Goal: Transaction & Acquisition: Purchase product/service

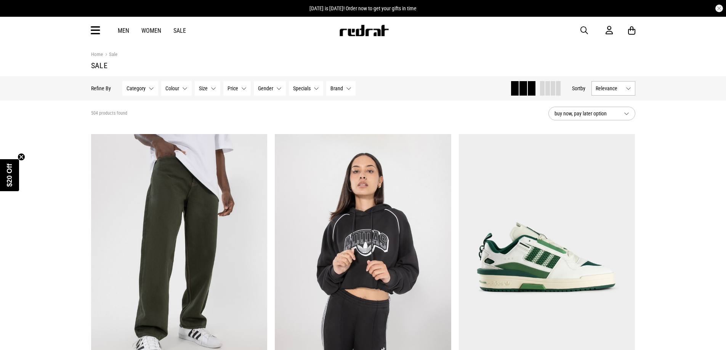
click at [577, 28] on div "Men Women Sale Sign in New Back Footwear Back Mens Back Womens Back Youth & Kid…" at bounding box center [363, 30] width 556 height 27
click at [581, 28] on span "button" at bounding box center [584, 30] width 8 height 9
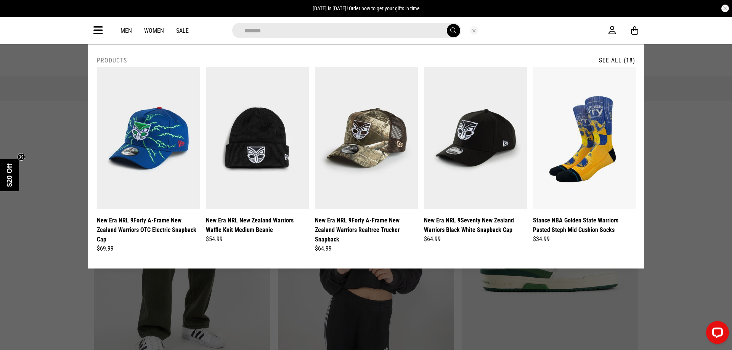
type input "*******"
click at [447, 24] on button "submit" at bounding box center [453, 30] width 13 height 13
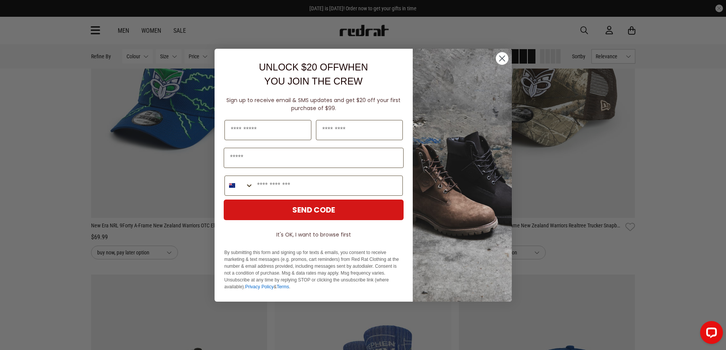
click at [500, 59] on circle "Close dialog" at bounding box center [501, 58] width 13 height 13
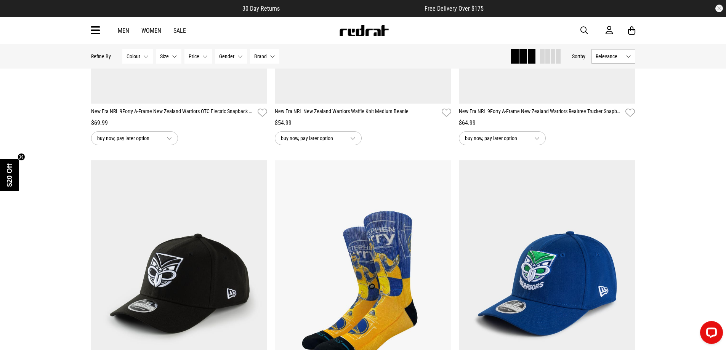
scroll to position [419, 0]
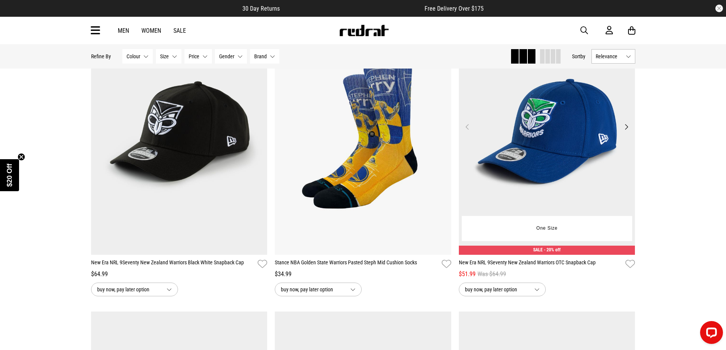
drag, startPoint x: 604, startPoint y: 190, endPoint x: 584, endPoint y: 191, distance: 19.8
click at [584, 191] on img at bounding box center [547, 131] width 176 height 247
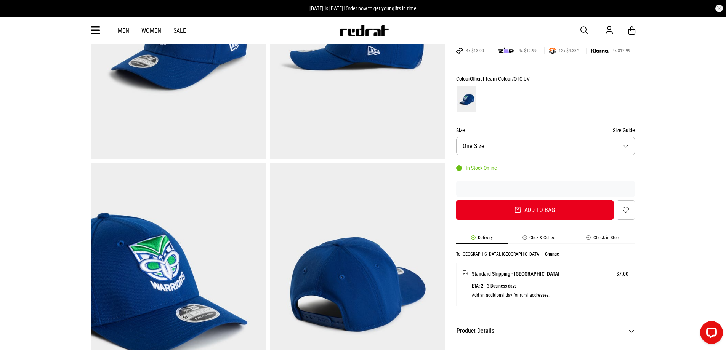
scroll to position [267, 0]
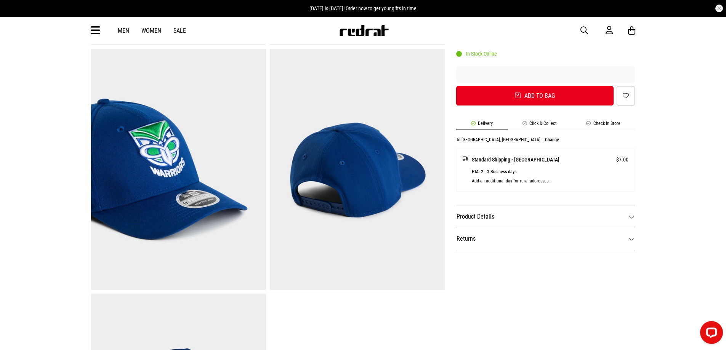
click at [540, 214] on dt "Product Details" at bounding box center [545, 217] width 179 height 22
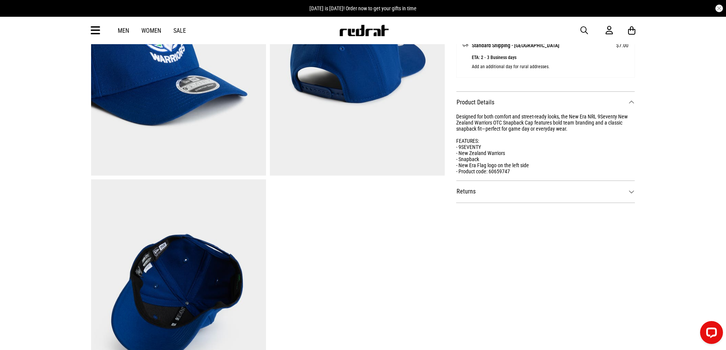
scroll to position [457, 0]
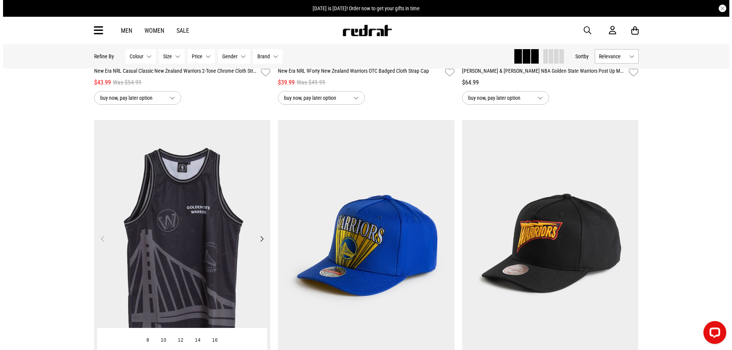
scroll to position [957, 0]
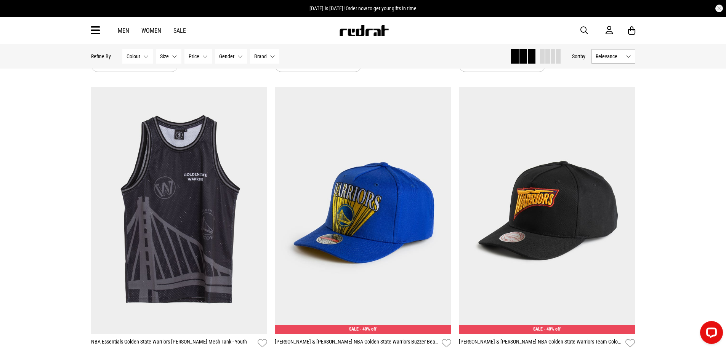
click at [98, 30] on icon at bounding box center [96, 30] width 10 height 13
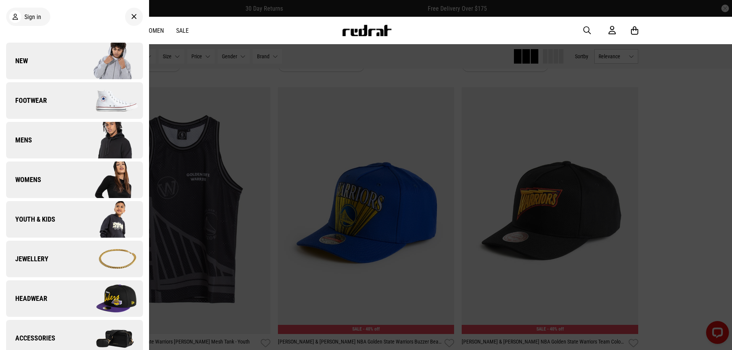
click at [64, 106] on link "Footwear" at bounding box center [74, 100] width 137 height 37
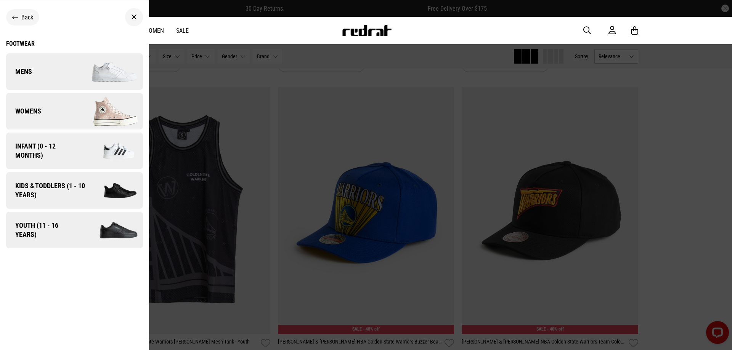
click at [58, 114] on link "Womens" at bounding box center [74, 111] width 137 height 37
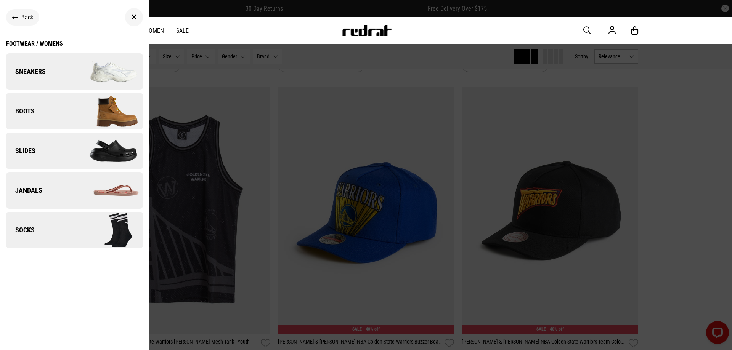
click at [58, 114] on link "Boots" at bounding box center [74, 111] width 137 height 37
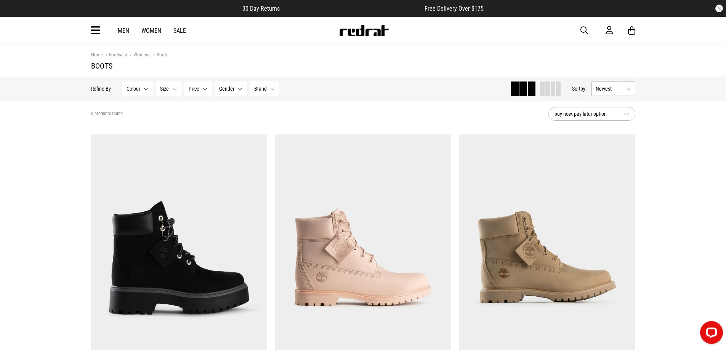
click at [139, 52] on link "Womens" at bounding box center [138, 55] width 23 height 7
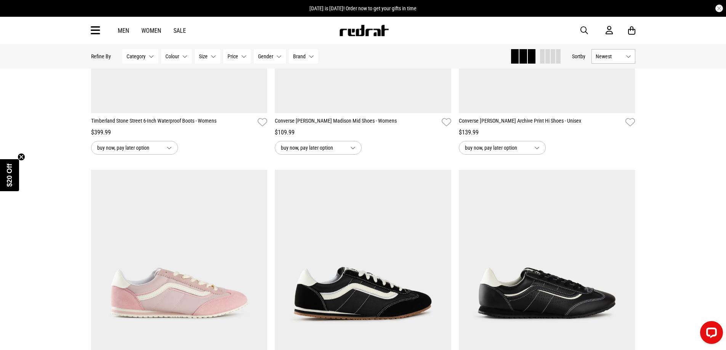
scroll to position [724, 0]
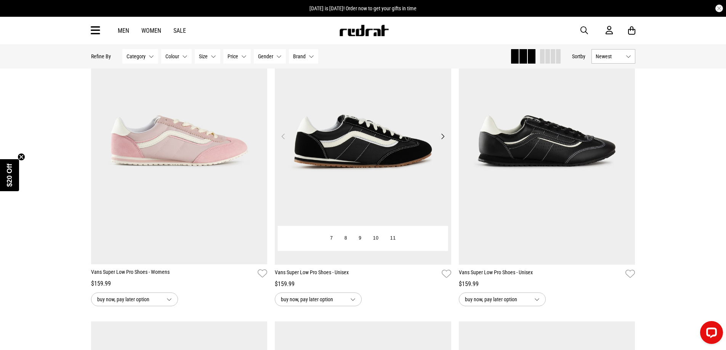
click at [440, 136] on button "Next" at bounding box center [443, 136] width 10 height 9
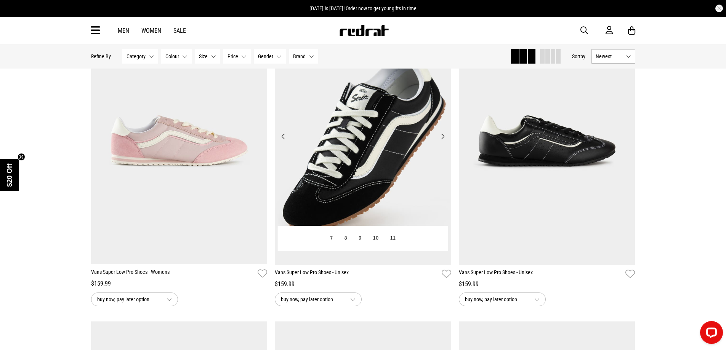
click at [440, 136] on button "Next" at bounding box center [443, 136] width 10 height 9
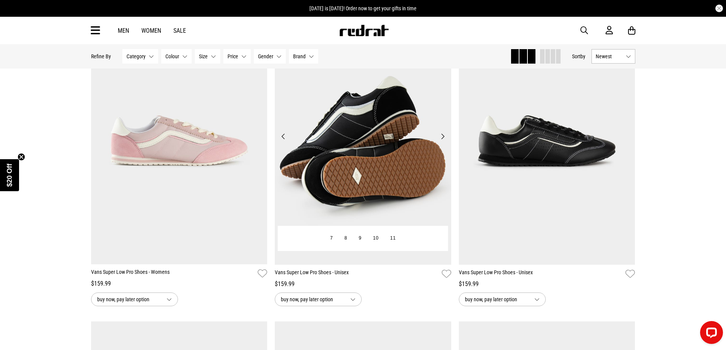
click at [440, 136] on button "Next" at bounding box center [443, 136] width 10 height 9
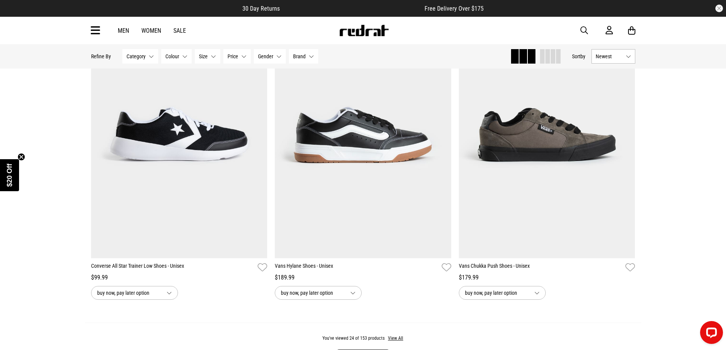
scroll to position [2362, 0]
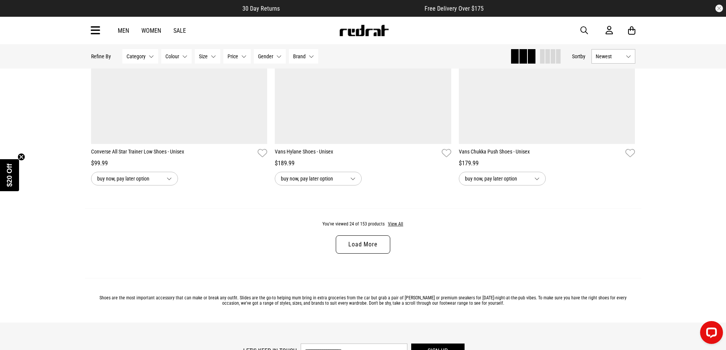
click at [349, 248] on link "Load More" at bounding box center [363, 244] width 54 height 18
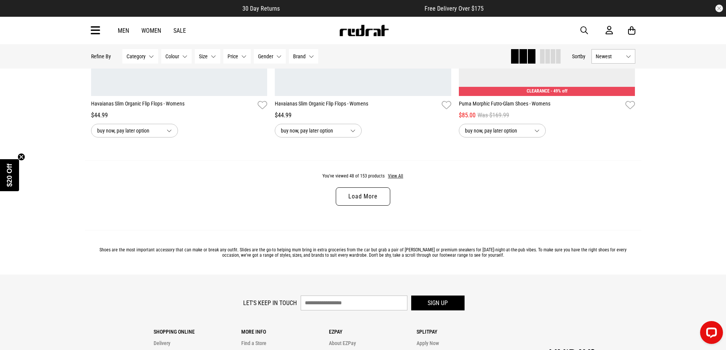
scroll to position [4877, 0]
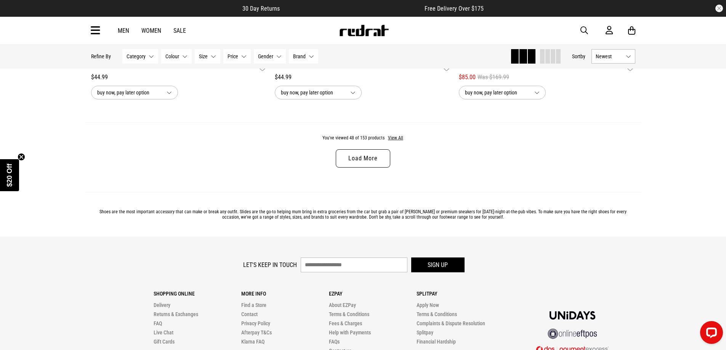
click at [345, 156] on link "Load More" at bounding box center [363, 158] width 54 height 18
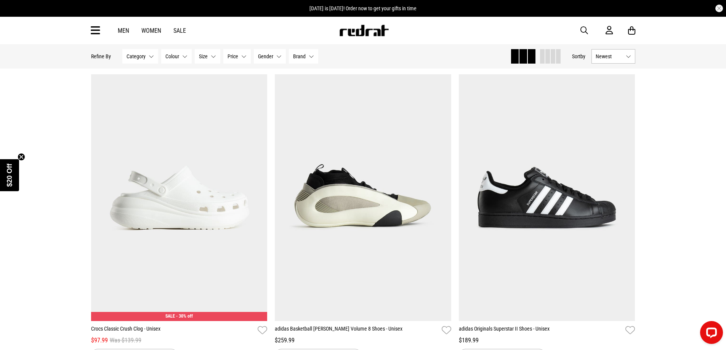
scroll to position [5563, 0]
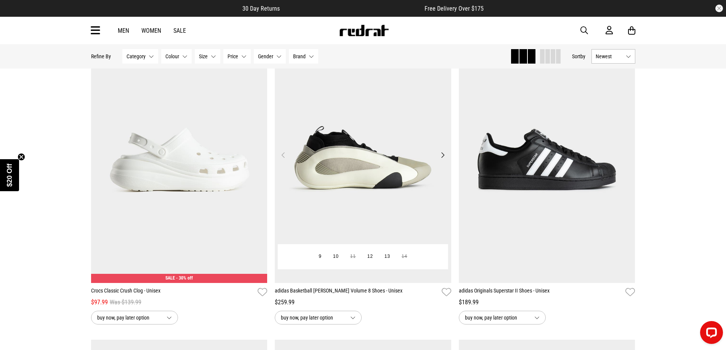
click at [445, 159] on button "Next" at bounding box center [443, 155] width 10 height 9
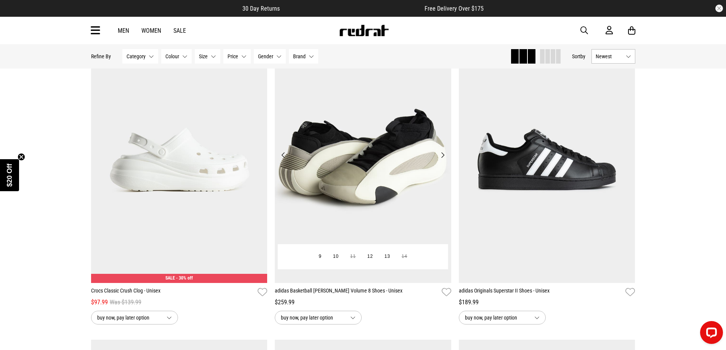
click at [445, 159] on button "Next" at bounding box center [443, 155] width 10 height 9
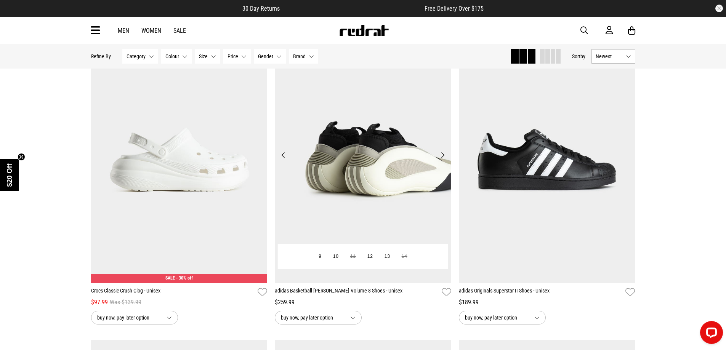
click at [445, 159] on button "Next" at bounding box center [443, 155] width 10 height 9
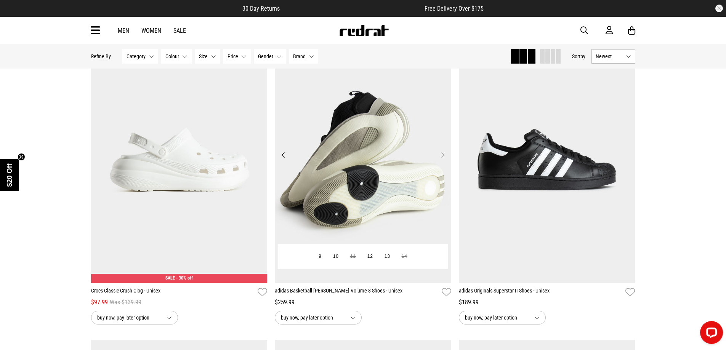
click at [445, 159] on button "Next" at bounding box center [443, 155] width 10 height 9
click at [443, 160] on button "Next" at bounding box center [443, 155] width 10 height 9
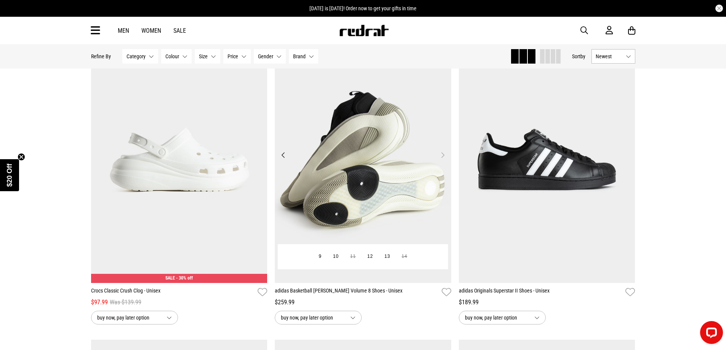
click at [335, 217] on img at bounding box center [363, 159] width 176 height 247
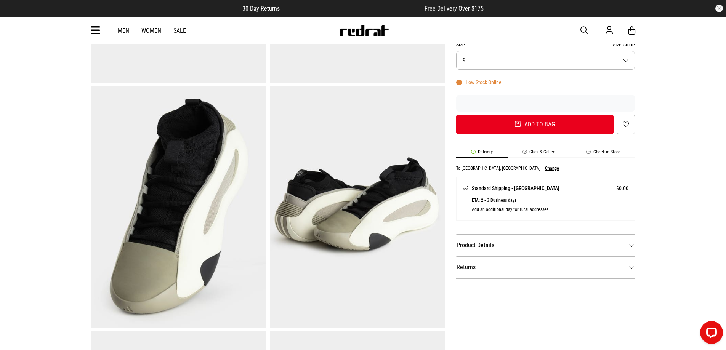
scroll to position [152, 0]
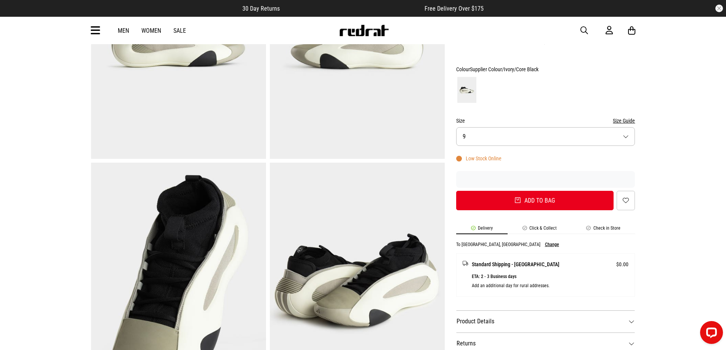
click at [499, 135] on button "Size 9" at bounding box center [545, 136] width 179 height 19
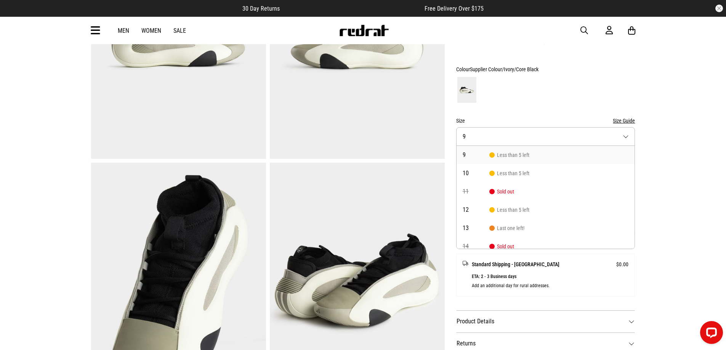
scroll to position [76, 0]
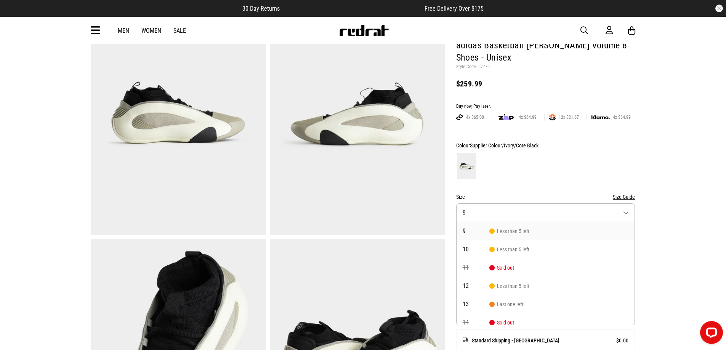
click at [628, 197] on button "Size Guide" at bounding box center [624, 196] width 22 height 9
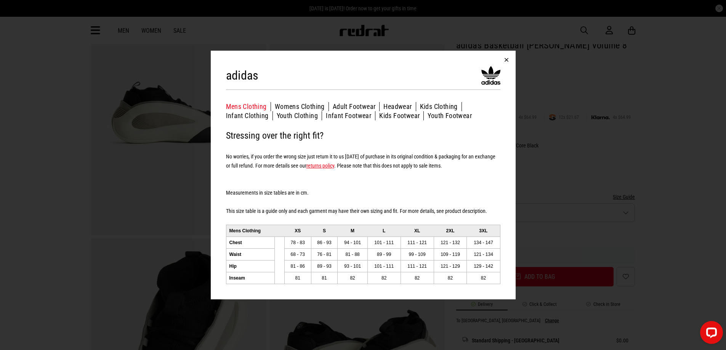
scroll to position [152, 0]
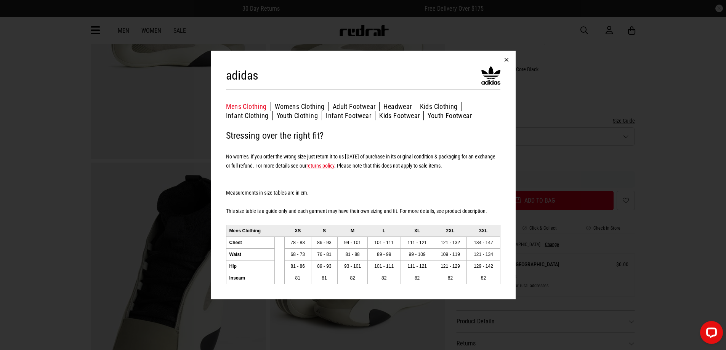
click at [504, 55] on button "button" at bounding box center [506, 60] width 18 height 18
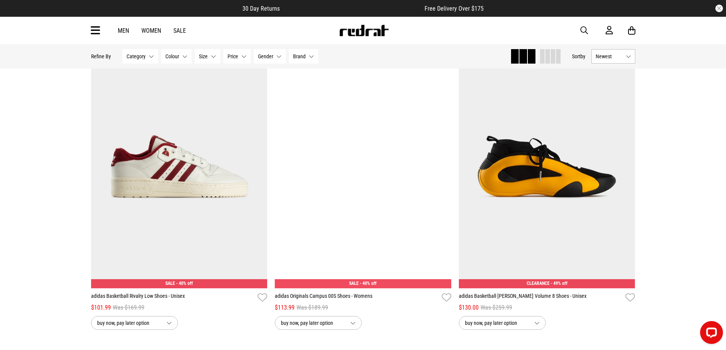
scroll to position [2299, 0]
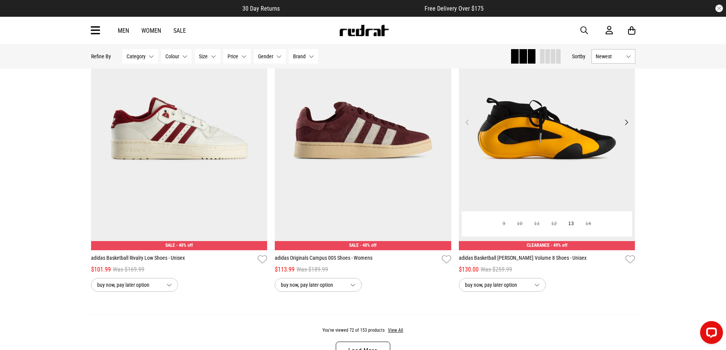
click at [626, 126] on button "Next" at bounding box center [626, 122] width 10 height 9
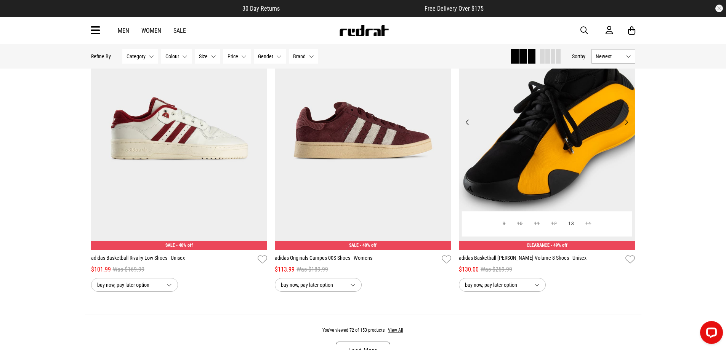
click at [626, 126] on button "Next" at bounding box center [626, 122] width 10 height 9
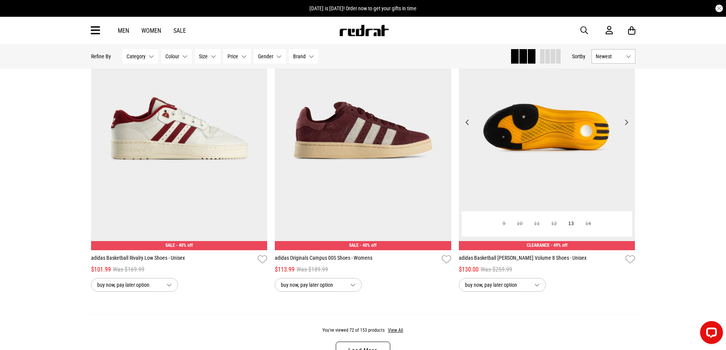
click at [626, 126] on button "Next" at bounding box center [626, 122] width 10 height 9
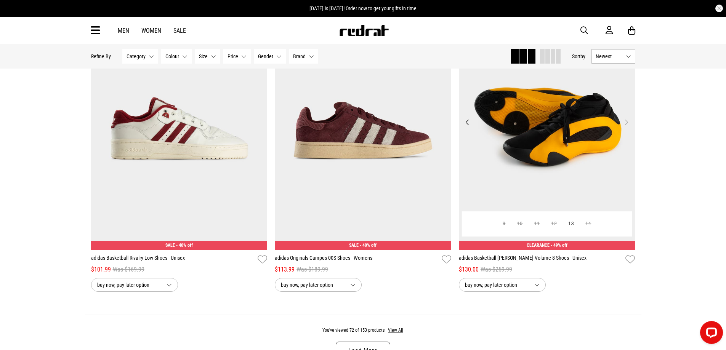
scroll to position [2528, 0]
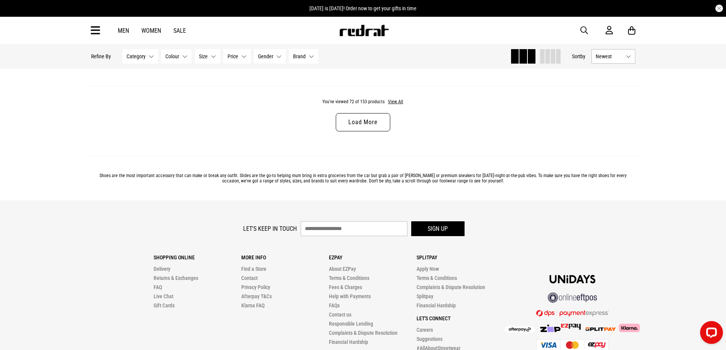
click at [370, 125] on link "Load More" at bounding box center [363, 122] width 54 height 18
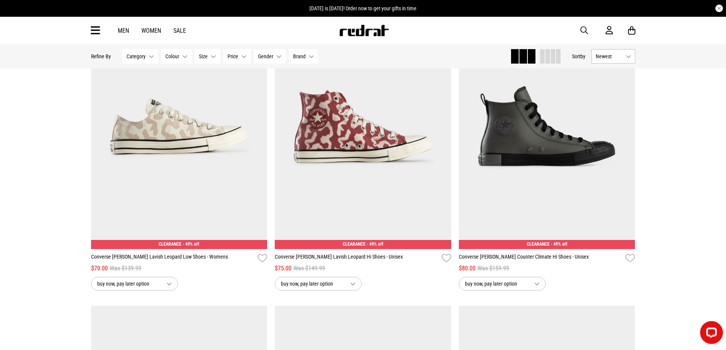
scroll to position [2566, 0]
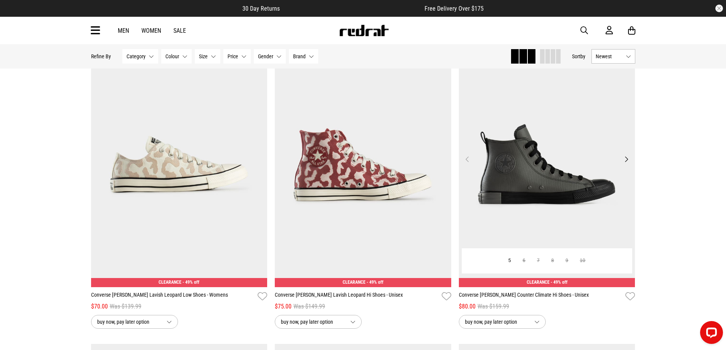
click at [626, 163] on button "Next" at bounding box center [626, 159] width 10 height 9
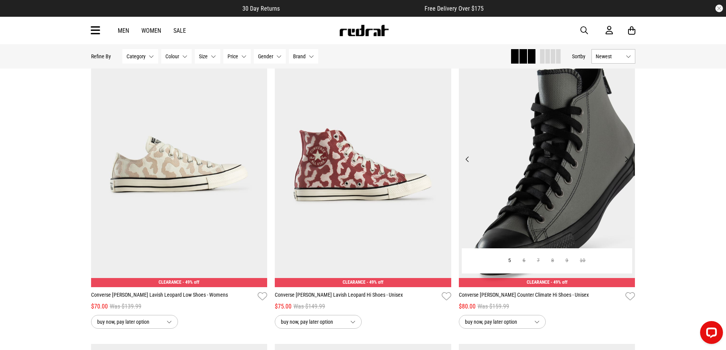
click at [626, 163] on button "Next" at bounding box center [626, 159] width 10 height 9
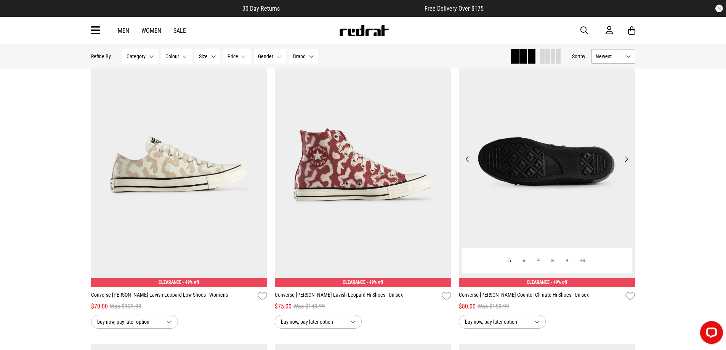
click at [626, 163] on button "Next" at bounding box center [626, 159] width 10 height 9
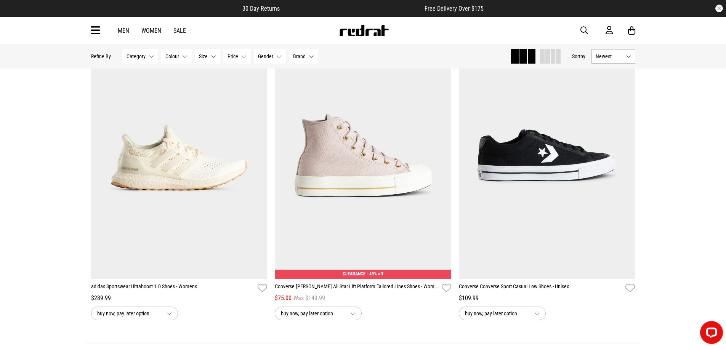
scroll to position [4852, 0]
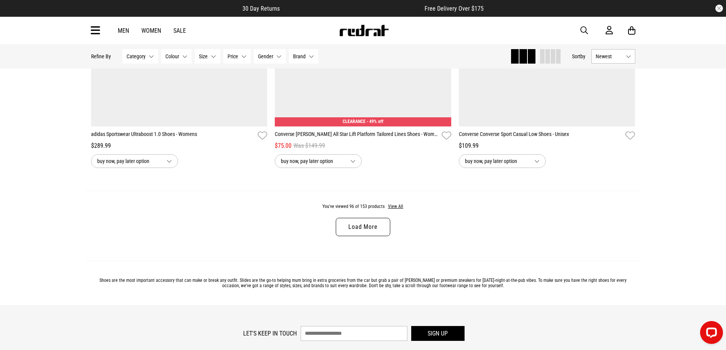
click at [372, 231] on link "Load More" at bounding box center [363, 227] width 54 height 18
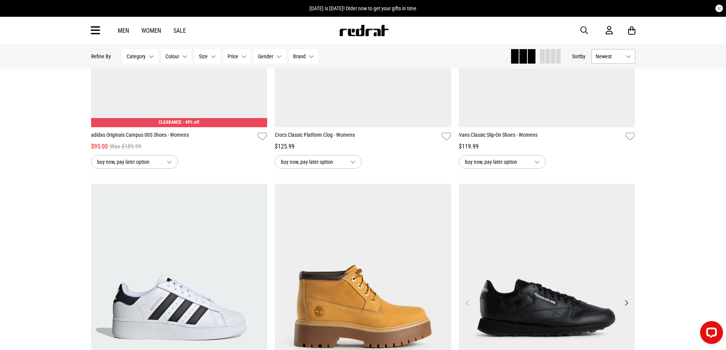
scroll to position [5951, 0]
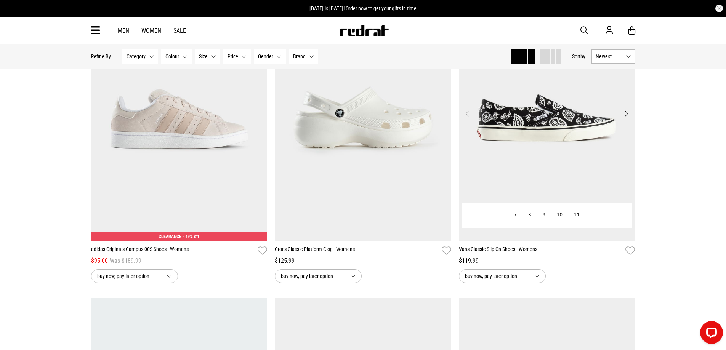
click at [629, 118] on button "Next" at bounding box center [626, 113] width 10 height 9
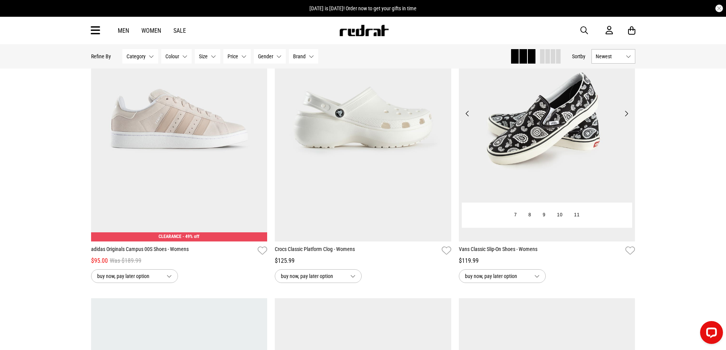
click at [629, 118] on button "Next" at bounding box center [626, 113] width 10 height 9
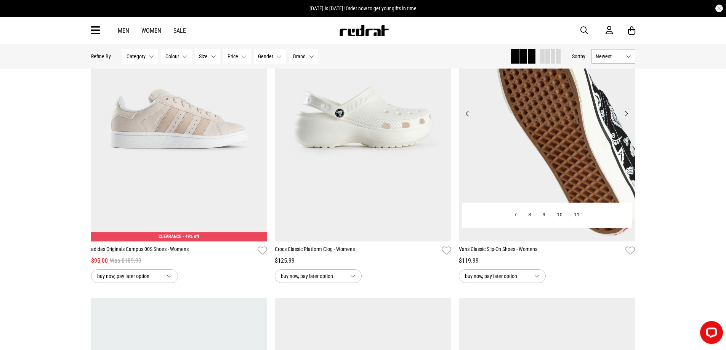
click at [629, 118] on button "Next" at bounding box center [626, 113] width 10 height 9
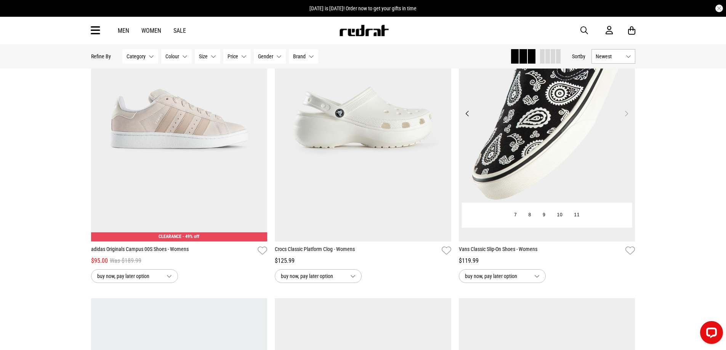
click at [629, 118] on button "Next" at bounding box center [626, 113] width 10 height 9
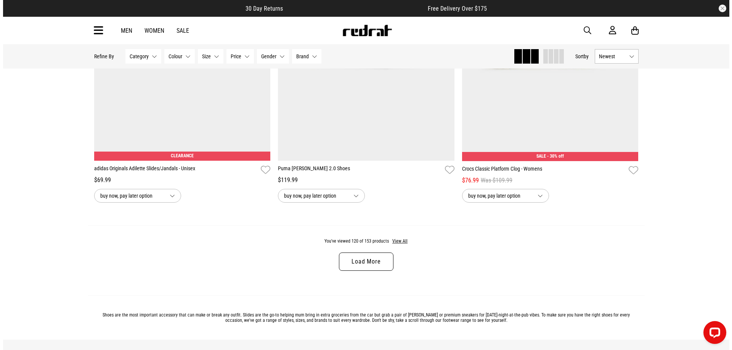
scroll to position [7312, 0]
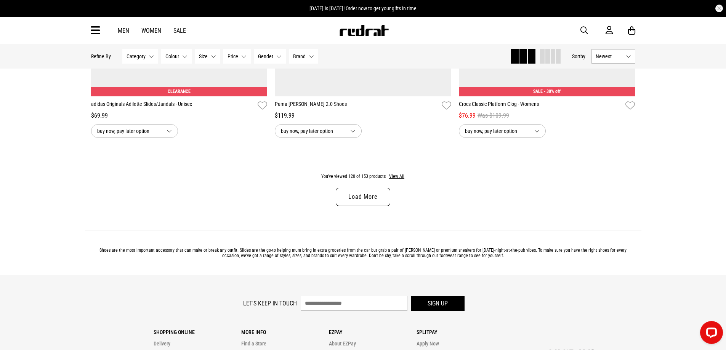
click at [93, 28] on icon at bounding box center [96, 30] width 10 height 13
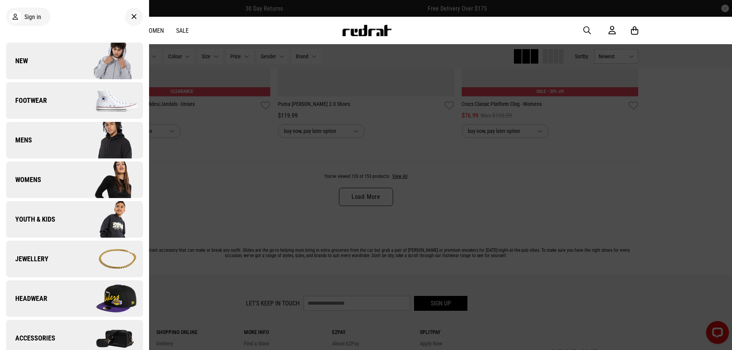
click at [76, 334] on img at bounding box center [108, 338] width 68 height 38
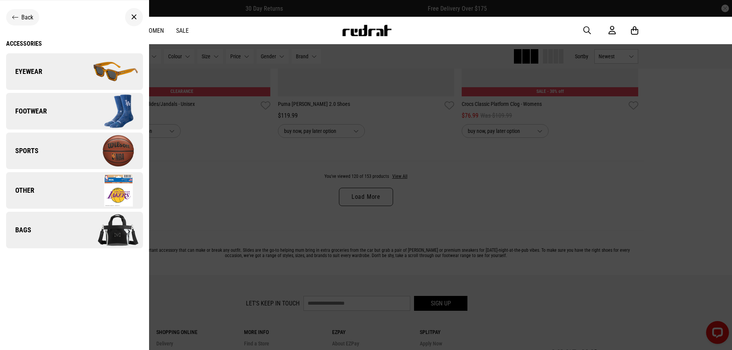
click at [61, 230] on link "Bags" at bounding box center [74, 230] width 137 height 37
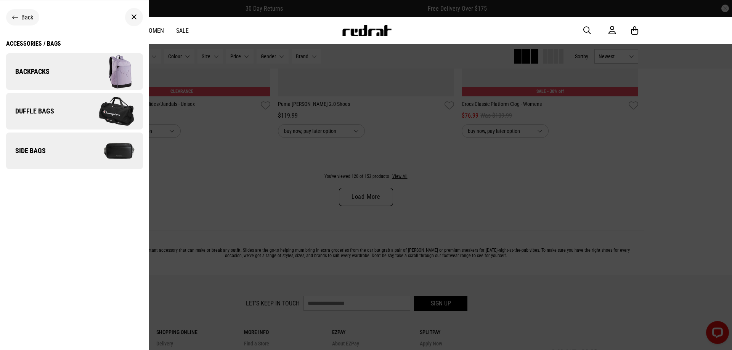
click at [59, 151] on link "Side Bags" at bounding box center [74, 151] width 137 height 37
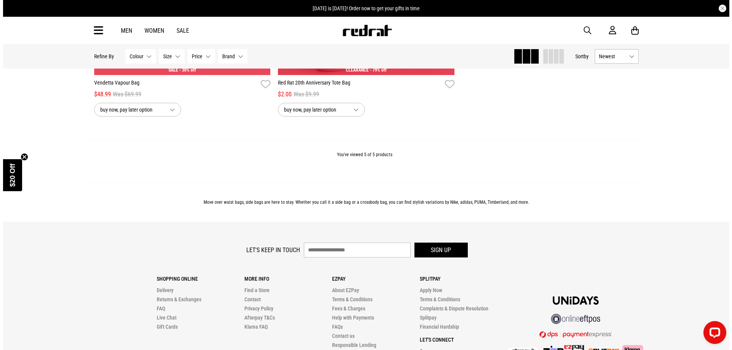
scroll to position [381, 0]
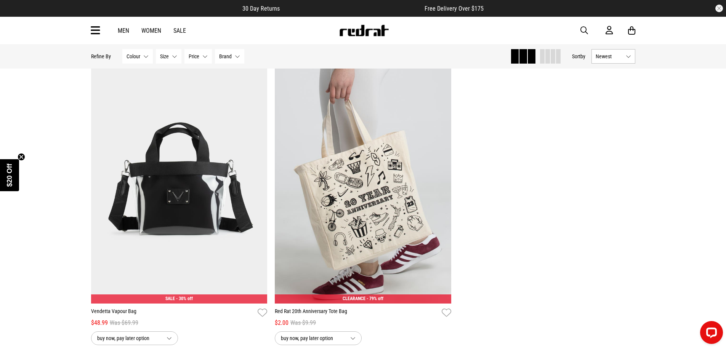
click at [96, 31] on icon at bounding box center [96, 30] width 10 height 13
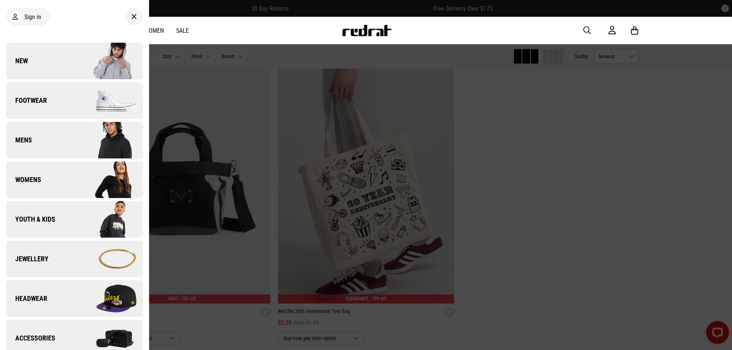
click at [51, 66] on link "New" at bounding box center [74, 61] width 137 height 37
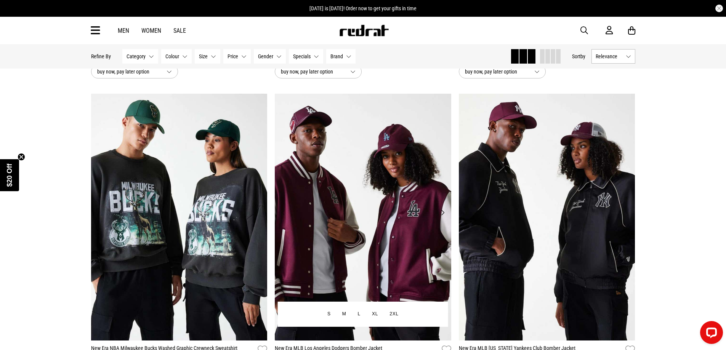
scroll to position [762, 0]
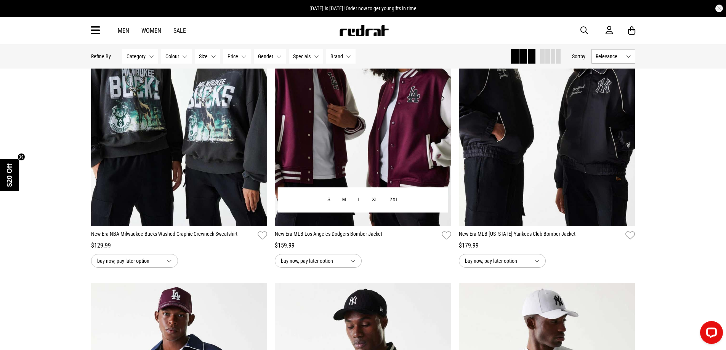
click at [323, 133] on img at bounding box center [363, 102] width 176 height 247
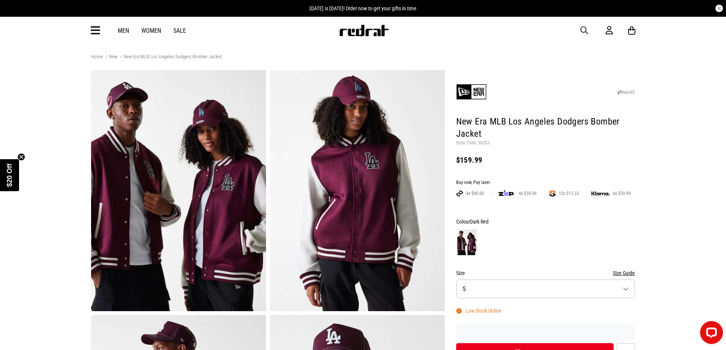
click at [584, 30] on span "button" at bounding box center [584, 30] width 8 height 9
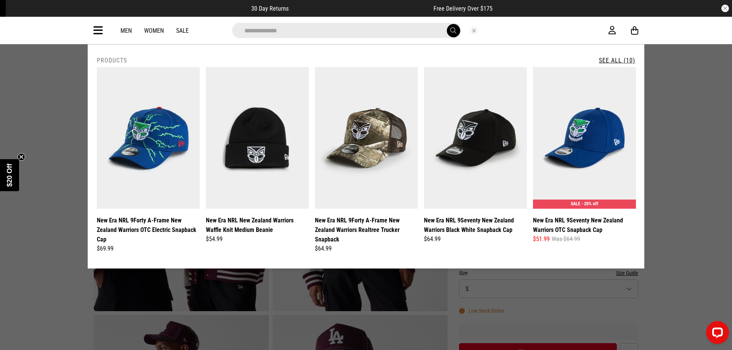
type input "**********"
click at [447, 24] on button "submit" at bounding box center [453, 30] width 13 height 13
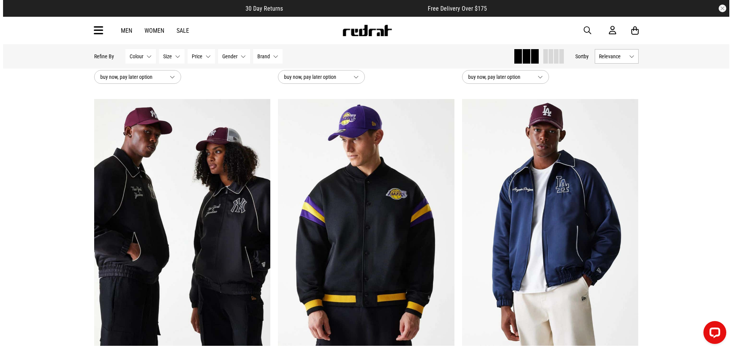
scroll to position [100, 0]
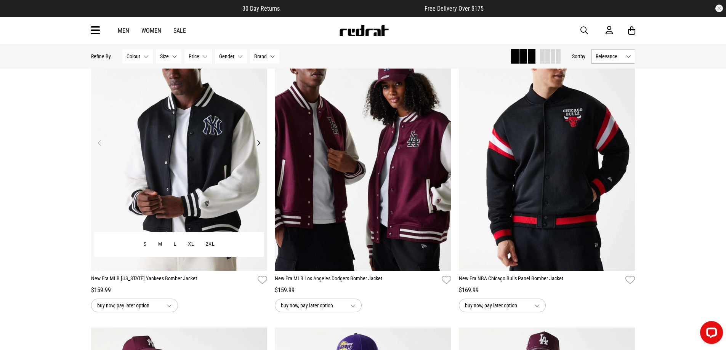
click at [258, 144] on button "Next" at bounding box center [259, 142] width 10 height 9
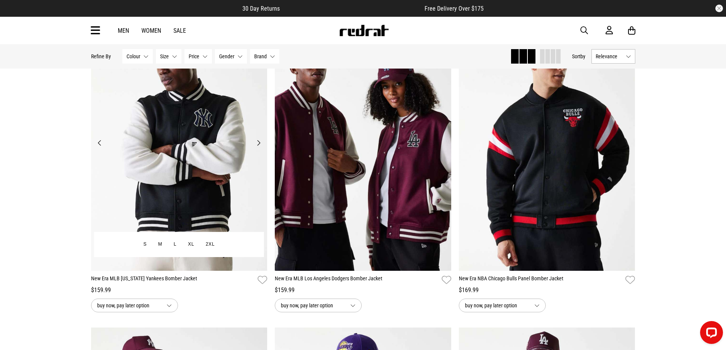
click at [258, 144] on button "Next" at bounding box center [259, 142] width 10 height 9
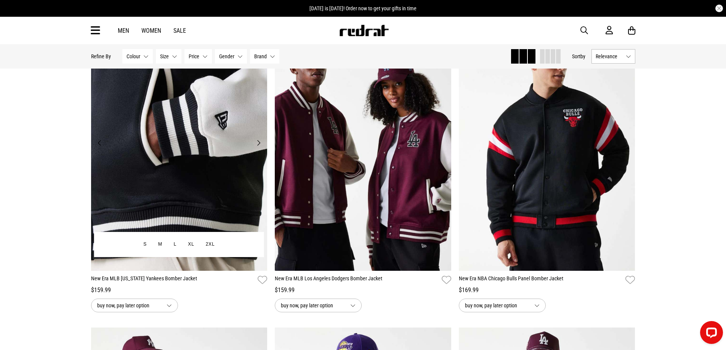
click at [258, 144] on button "Next" at bounding box center [259, 142] width 10 height 9
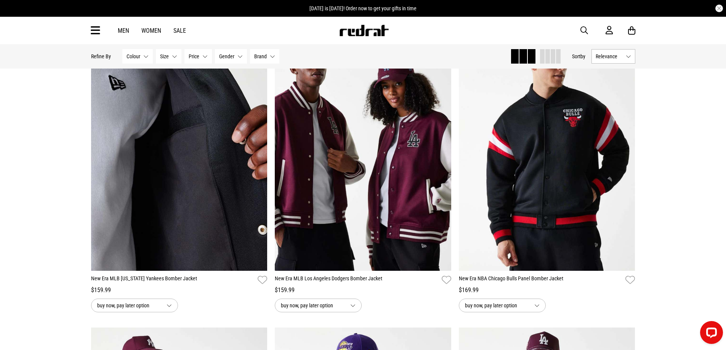
click at [95, 28] on icon at bounding box center [96, 30] width 10 height 13
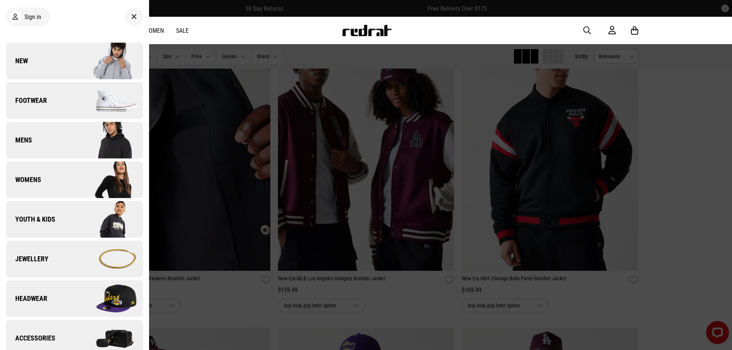
click at [38, 289] on link "Headwear" at bounding box center [74, 298] width 137 height 37
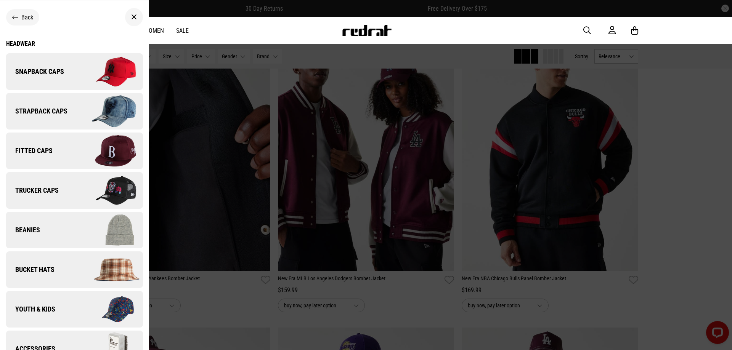
click at [38, 150] on span "Fitted Caps" at bounding box center [29, 150] width 46 height 9
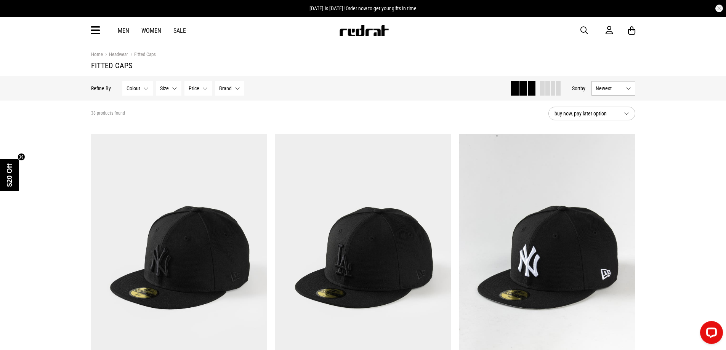
click at [169, 88] on button "Size None selected" at bounding box center [169, 88] width 26 height 14
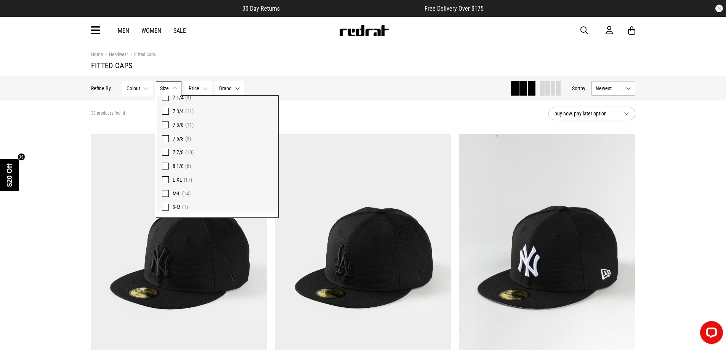
scroll to position [38, 0]
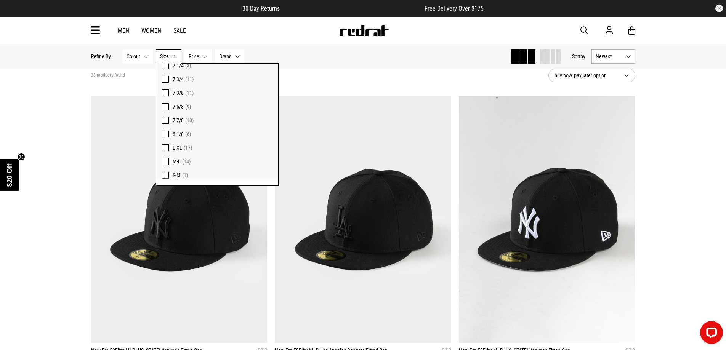
click at [164, 174] on span at bounding box center [165, 175] width 7 height 7
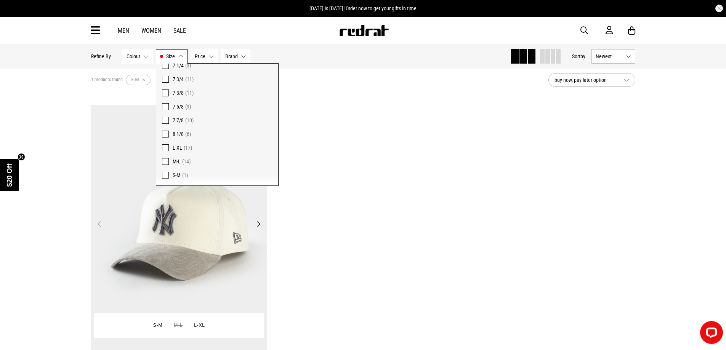
click at [181, 246] on img at bounding box center [179, 228] width 176 height 247
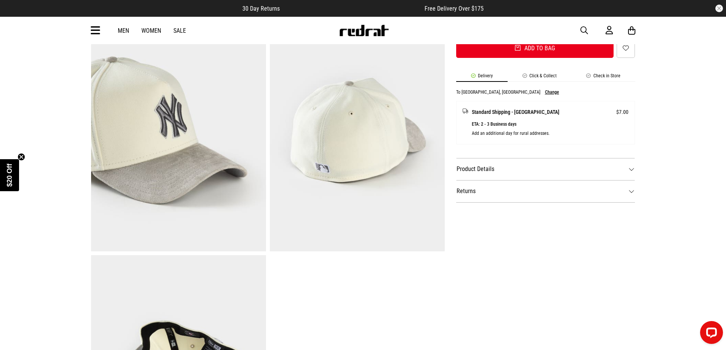
scroll to position [419, 0]
